Goal: Navigation & Orientation: Find specific page/section

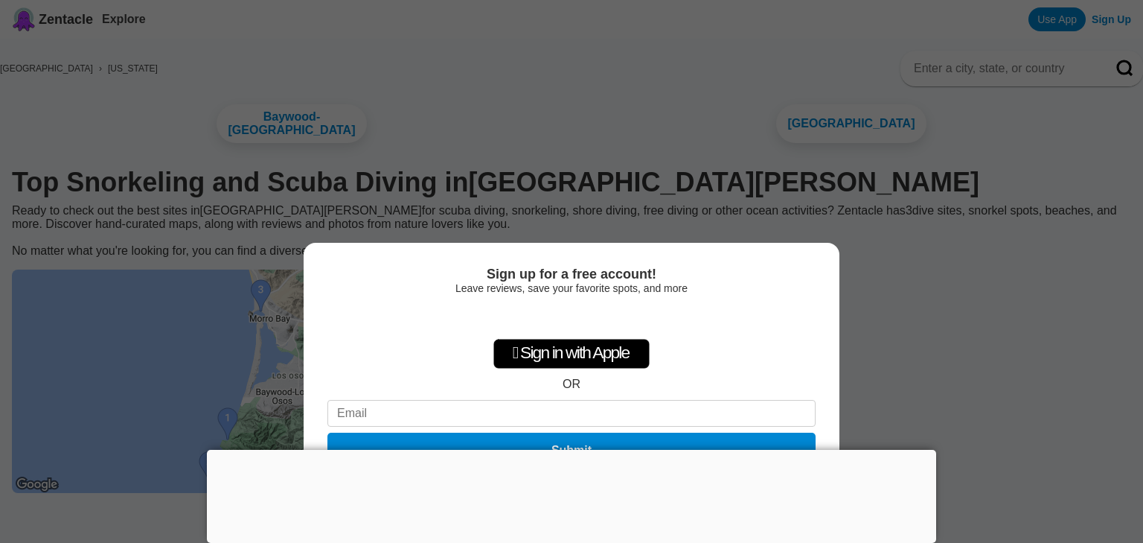
click at [563, 450] on div at bounding box center [571, 450] width 729 height 0
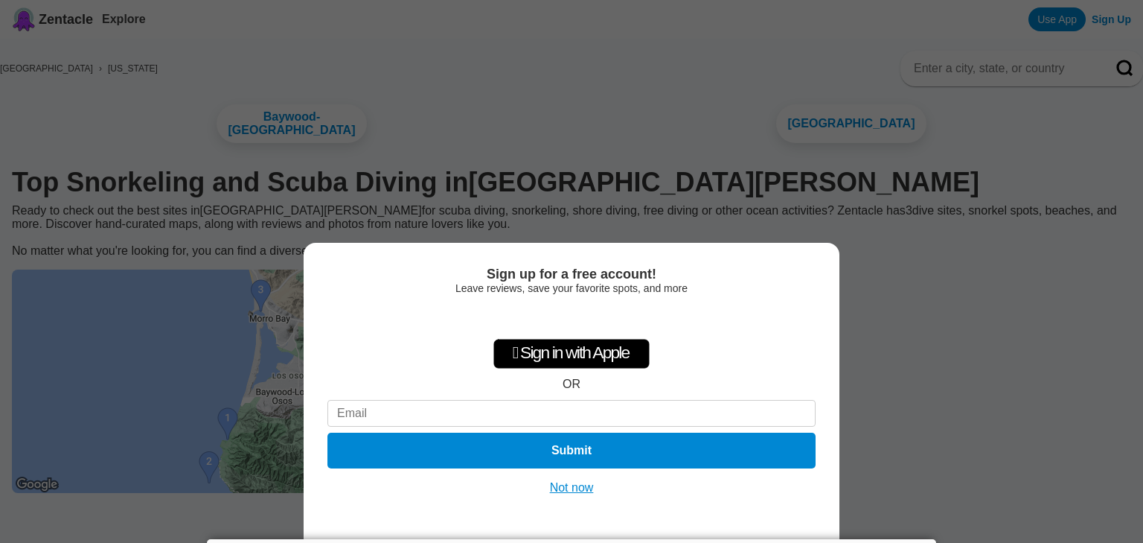
click at [578, 489] on button "Not now" at bounding box center [572, 487] width 53 height 15
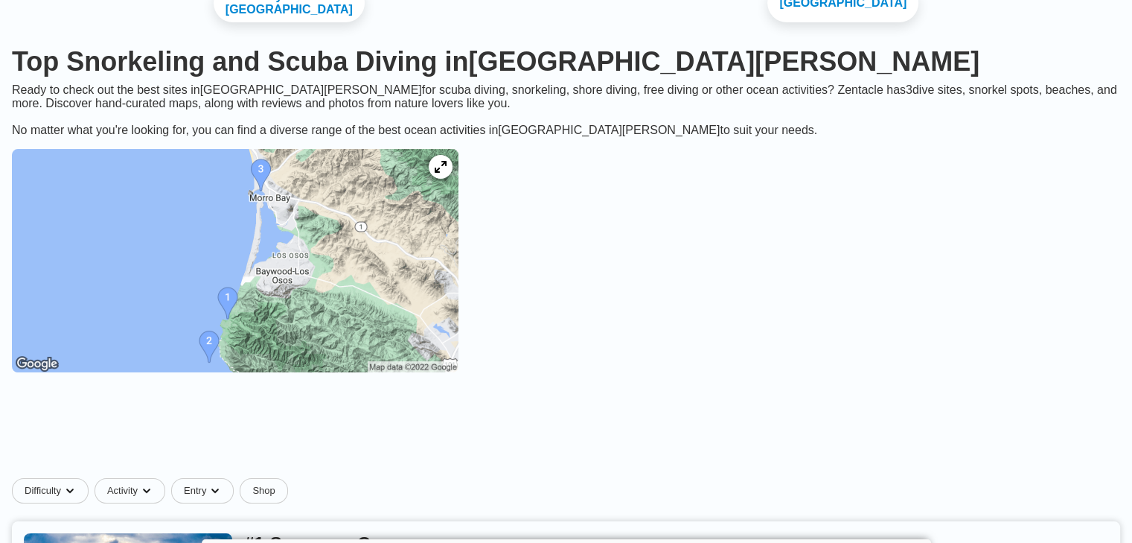
scroll to position [129, 0]
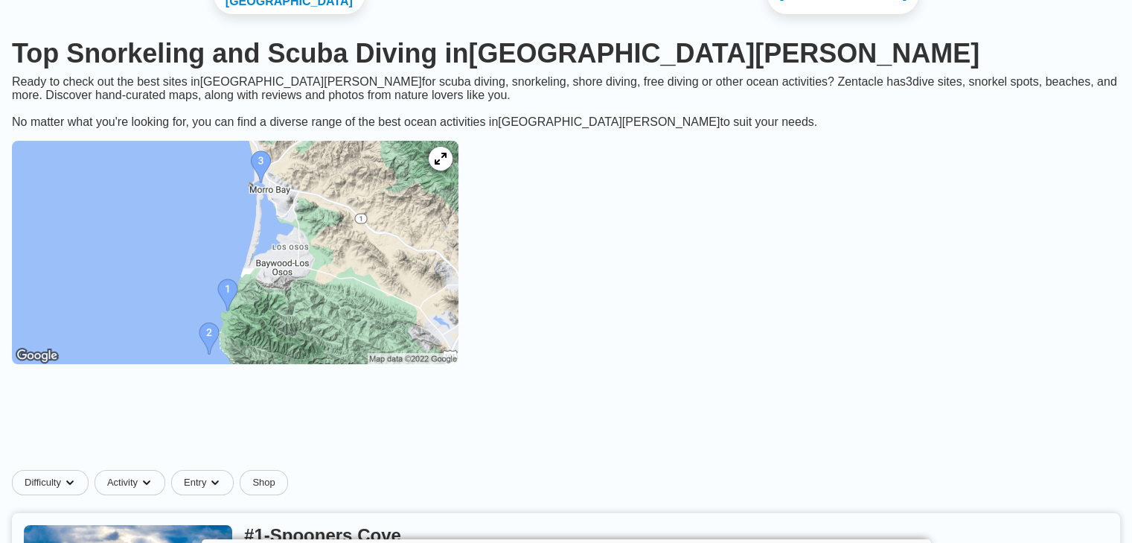
click at [383, 319] on img at bounding box center [235, 252] width 447 height 223
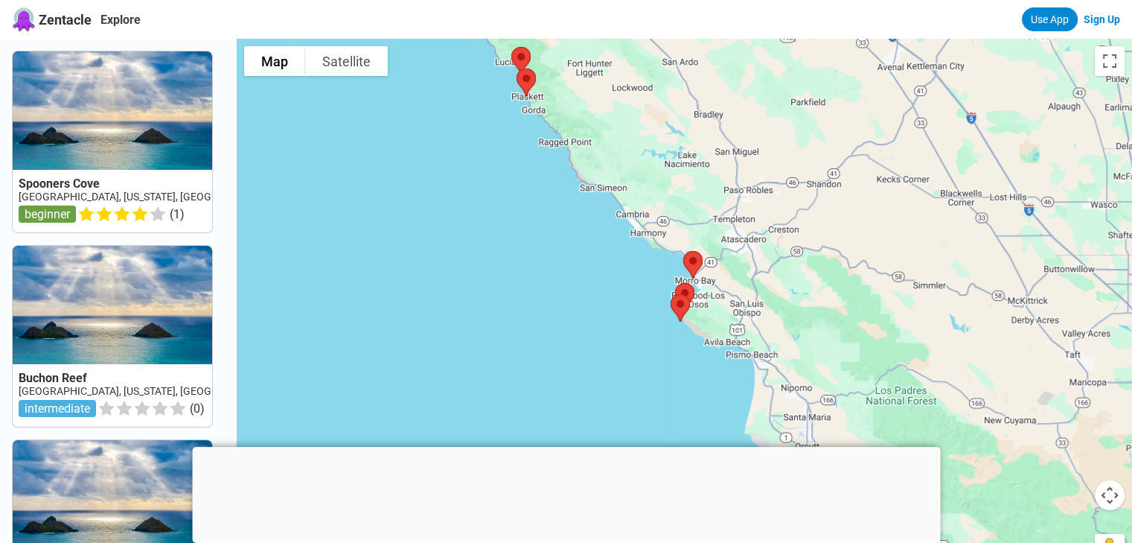
click at [565, 447] on div at bounding box center [566, 447] width 748 height 0
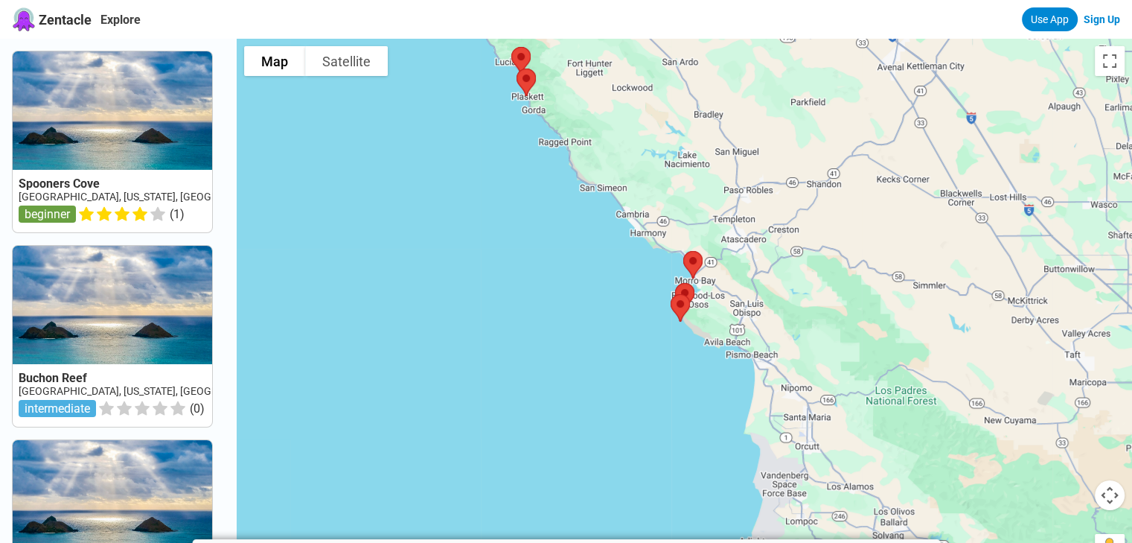
click at [651, 296] on div at bounding box center [684, 310] width 895 height 543
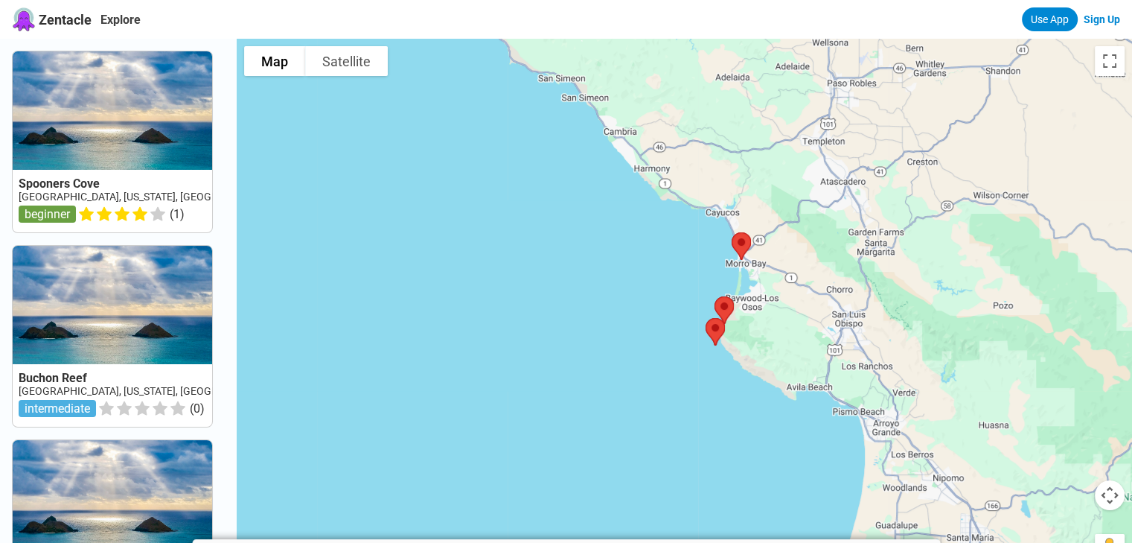
click at [651, 296] on div at bounding box center [684, 310] width 895 height 543
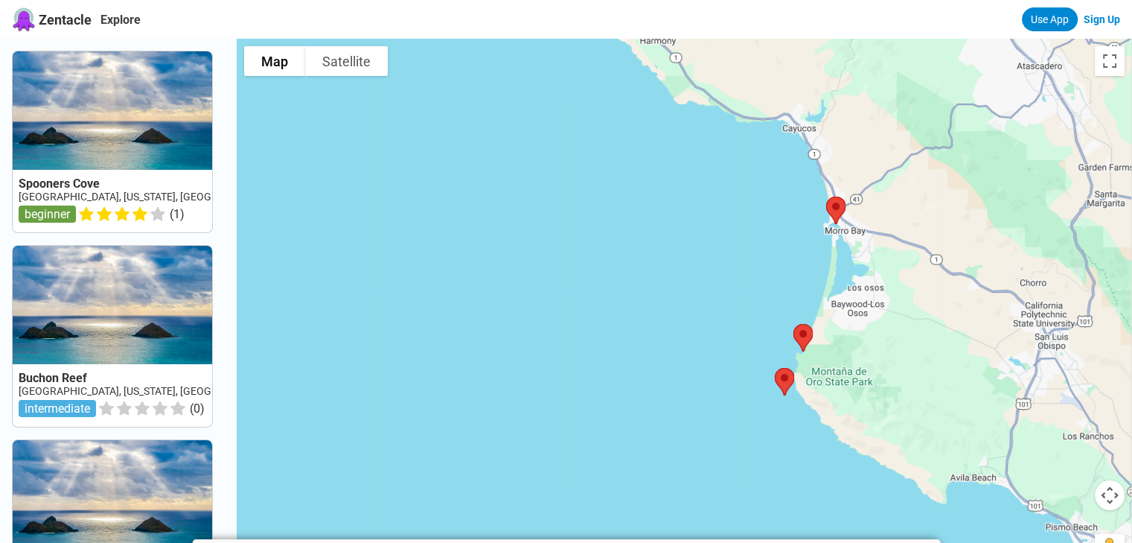
click at [746, 456] on div at bounding box center [684, 310] width 895 height 543
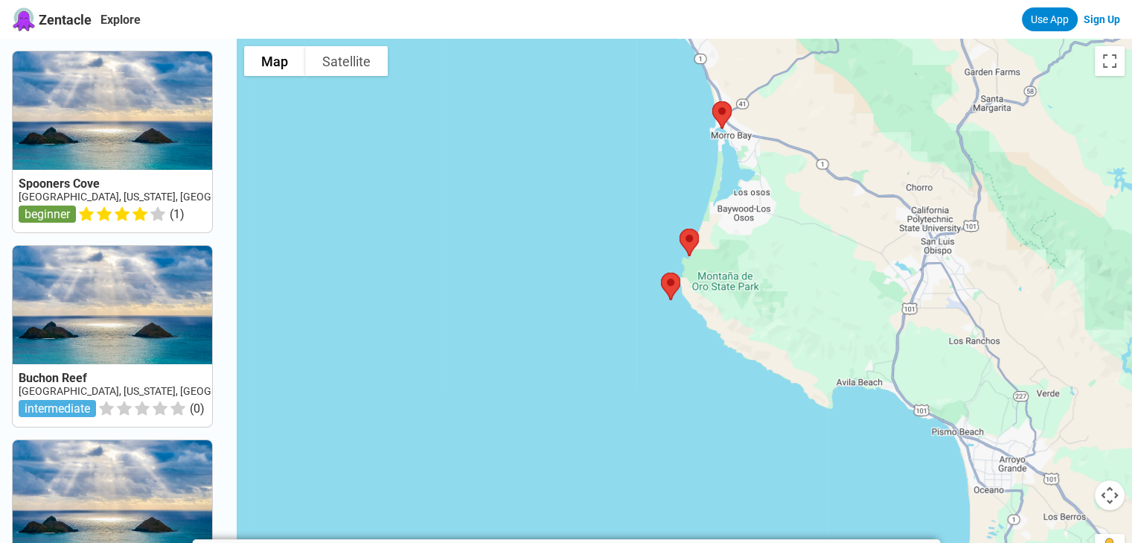
drag, startPoint x: 784, startPoint y: 452, endPoint x: 668, endPoint y: 357, distance: 150.2
click at [668, 357] on div at bounding box center [684, 310] width 895 height 543
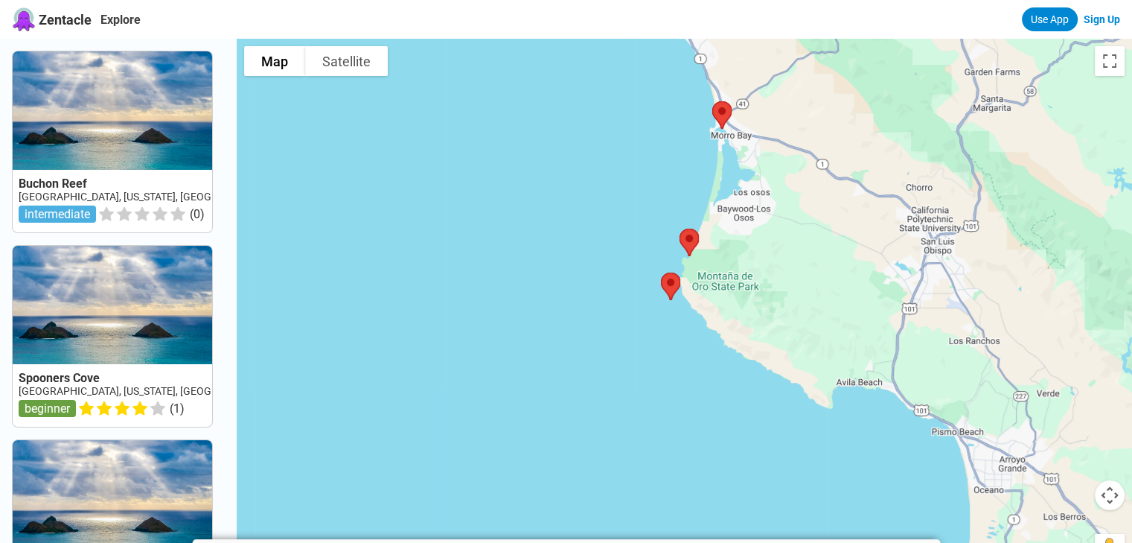
click at [856, 415] on div at bounding box center [684, 310] width 895 height 543
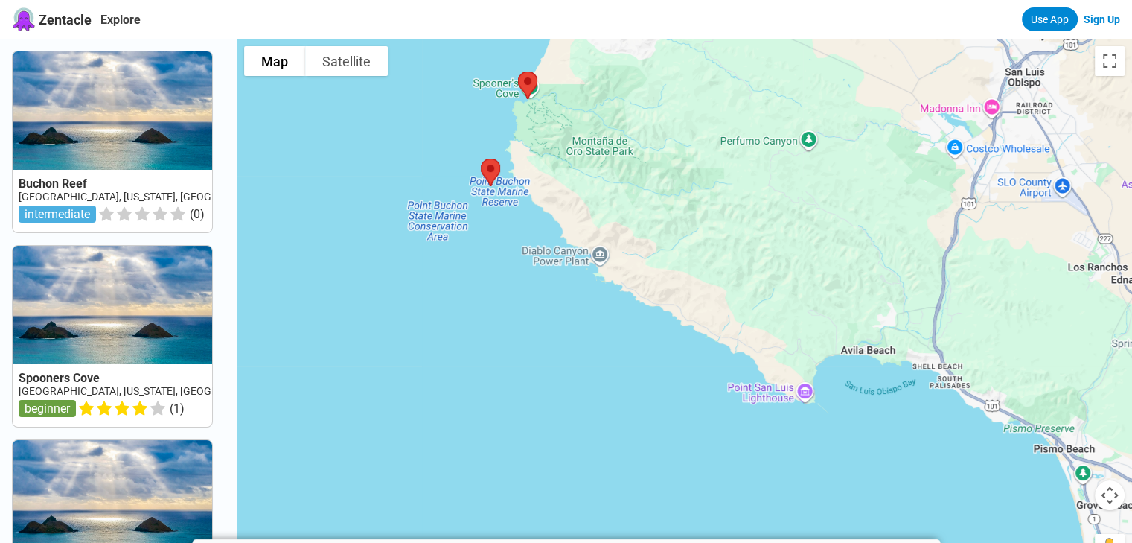
click at [854, 374] on div at bounding box center [684, 310] width 895 height 543
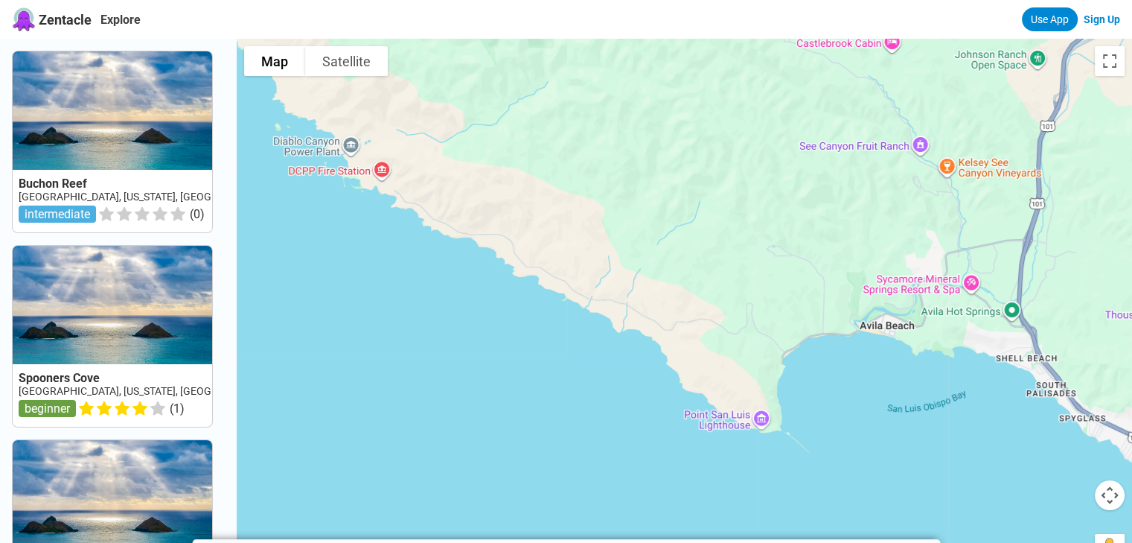
click at [819, 357] on div at bounding box center [684, 310] width 895 height 543
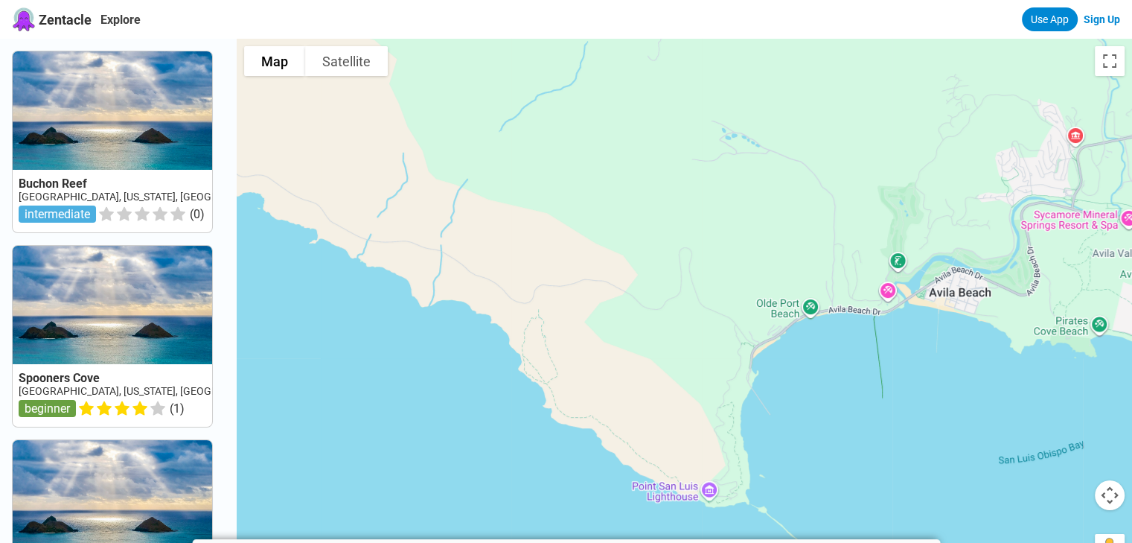
click at [808, 354] on div at bounding box center [684, 310] width 895 height 543
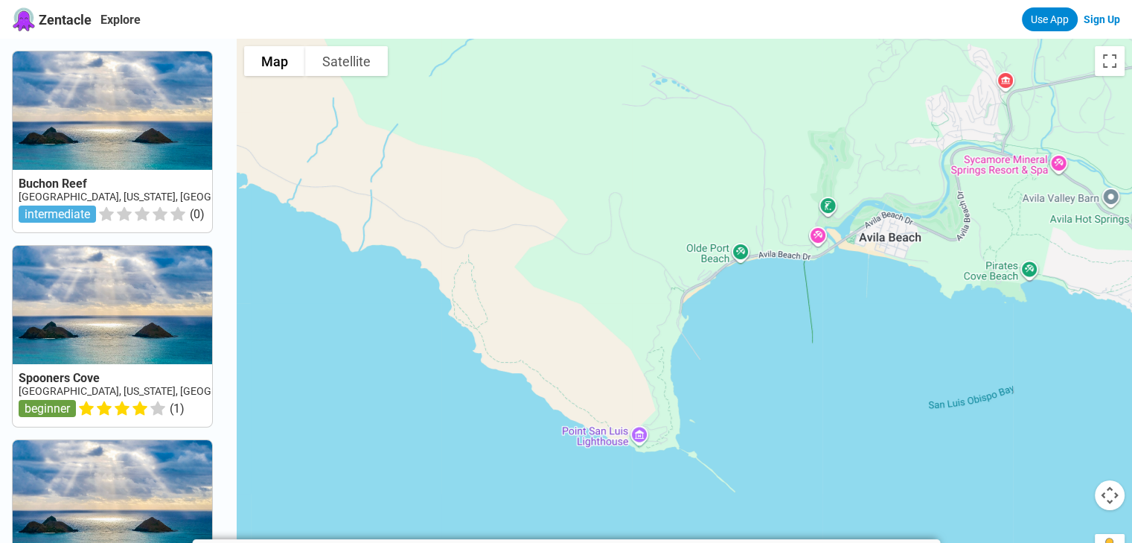
click at [570, 337] on div at bounding box center [684, 310] width 895 height 543
